Goal: Information Seeking & Learning: Learn about a topic

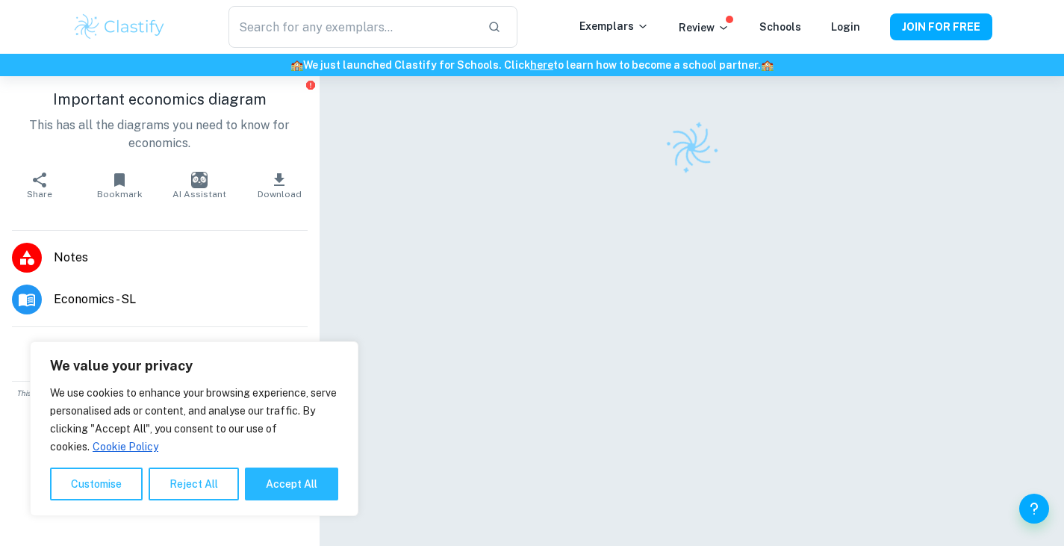
scroll to position [23, 0]
click at [276, 483] on button "Accept All" at bounding box center [291, 483] width 93 height 33
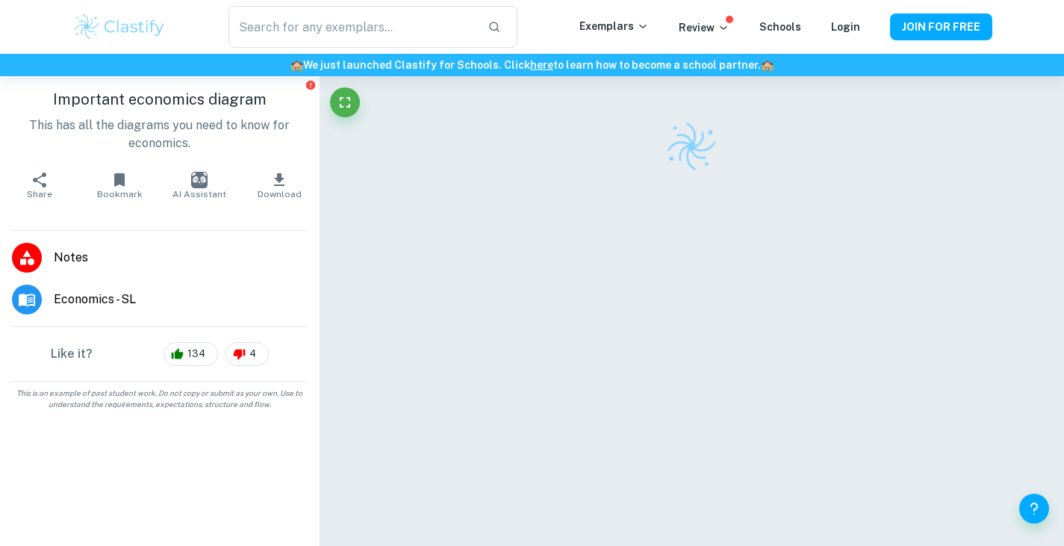
checkbox input "true"
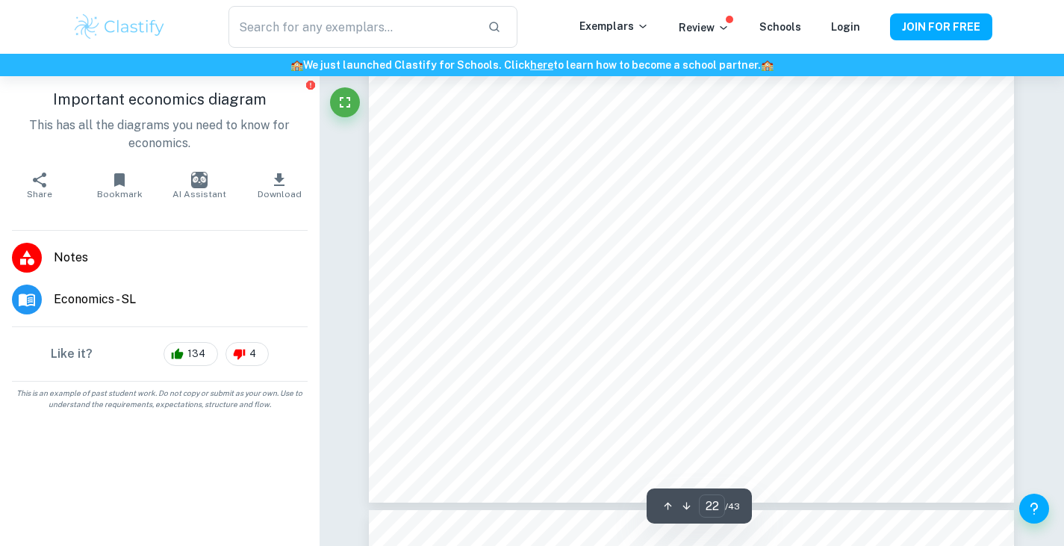
scroll to position [20321, 0]
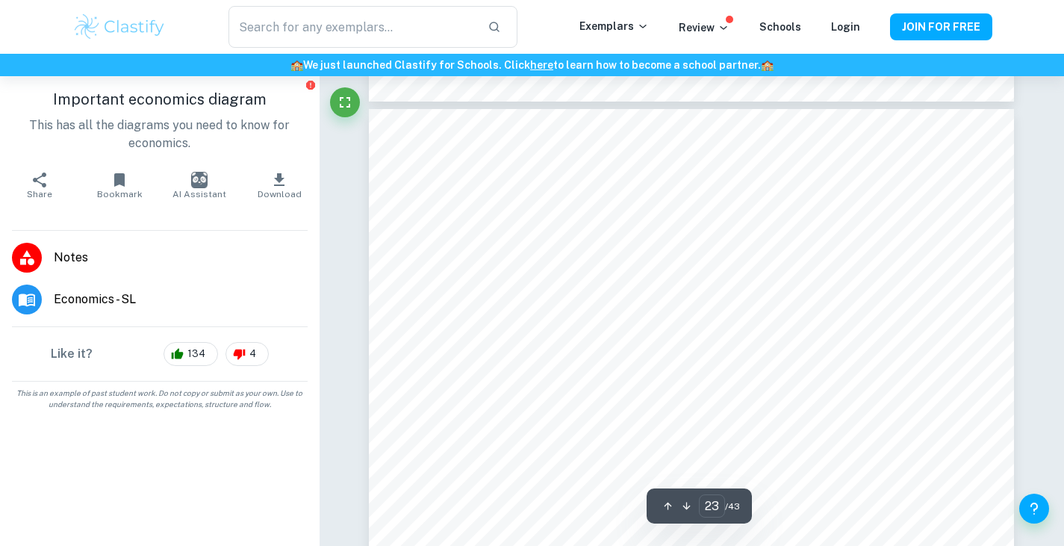
type input "22"
